Goal: Information Seeking & Learning: Check status

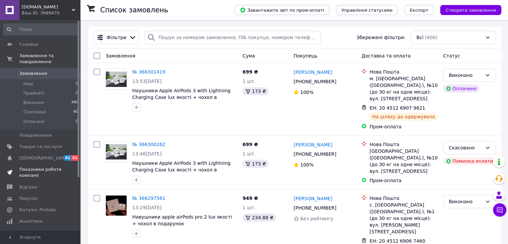
click at [32, 167] on span "Показники роботи компанії" at bounding box center [40, 172] width 42 height 12
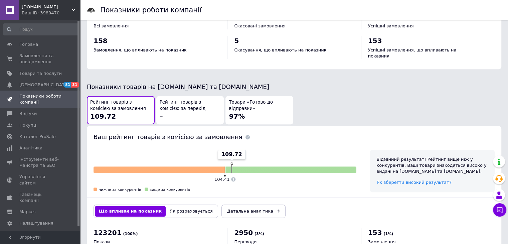
scroll to position [347, 0]
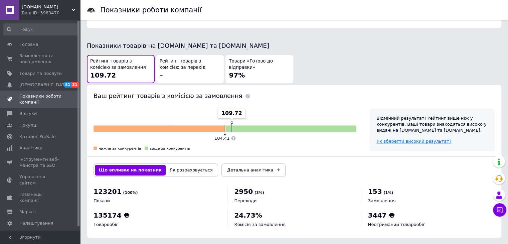
click at [410, 139] on span "Як зберегти високий результат?" at bounding box center [413, 141] width 75 height 5
drag, startPoint x: 104, startPoint y: 186, endPoint x: 119, endPoint y: 185, distance: 14.5
click at [119, 187] on div "123201 (100%) Покази" at bounding box center [157, 195] width 127 height 17
click at [166, 202] on div "123201 (100%) Покази 2950 (3%) Переходи 153 (1%) Замовлення 135174 ₴ Товарообіг…" at bounding box center [294, 210] width 401 height 47
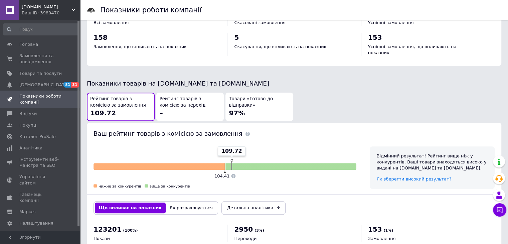
scroll to position [314, 0]
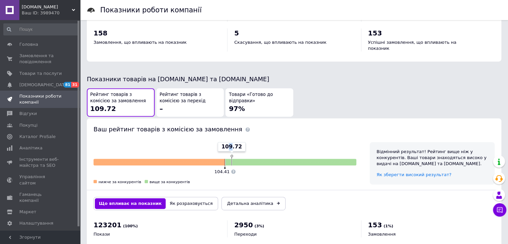
click at [233, 143] on span "109.72" at bounding box center [231, 146] width 21 height 7
click at [280, 135] on div "109.72 104.41 нижче за конкурентів вище за конкурентів" at bounding box center [225, 163] width 276 height 56
